Goal: Task Accomplishment & Management: Manage account settings

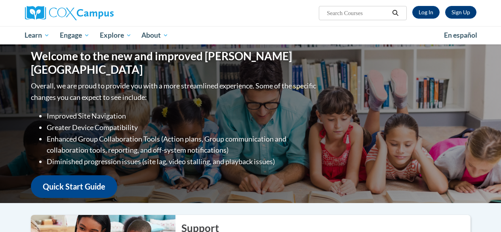
click at [432, 16] on link "Log In" at bounding box center [425, 12] width 27 height 13
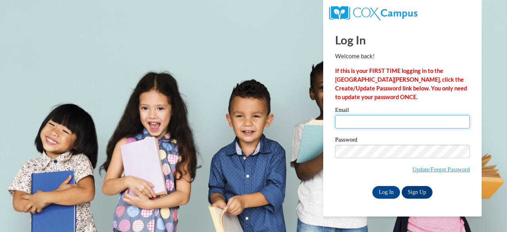
click at [348, 125] on input "Email" at bounding box center [402, 121] width 135 height 13
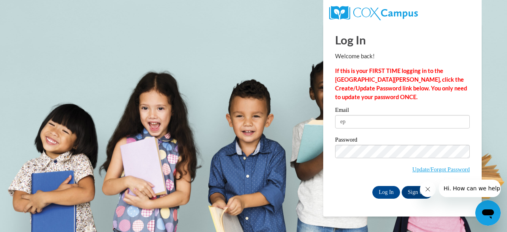
type input "e"
type input "[EMAIL_ADDRESS][DOMAIN_NAME]"
click at [344, 174] on span "Update/Forgot Password" at bounding box center [402, 160] width 135 height 33
click at [385, 192] on input "Log In" at bounding box center [386, 192] width 28 height 13
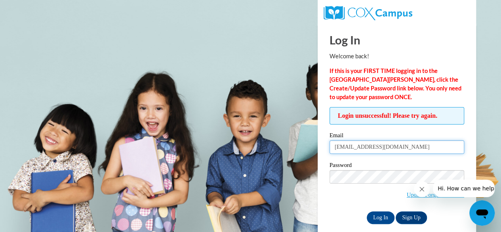
click at [402, 147] on input "[EMAIL_ADDRESS][DOMAIN_NAME]" at bounding box center [396, 146] width 135 height 13
type input "e"
type input "epowers@shelteringarmsforkids.com"
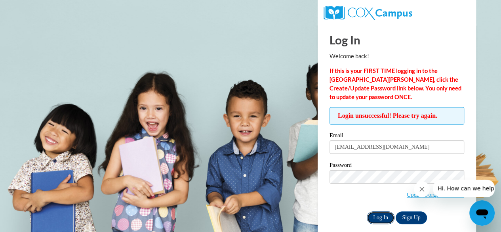
click at [380, 215] on input "Log In" at bounding box center [381, 217] width 28 height 13
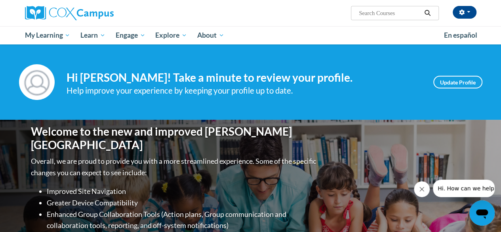
scroll to position [4, 0]
